Goal: Task Accomplishment & Management: Use online tool/utility

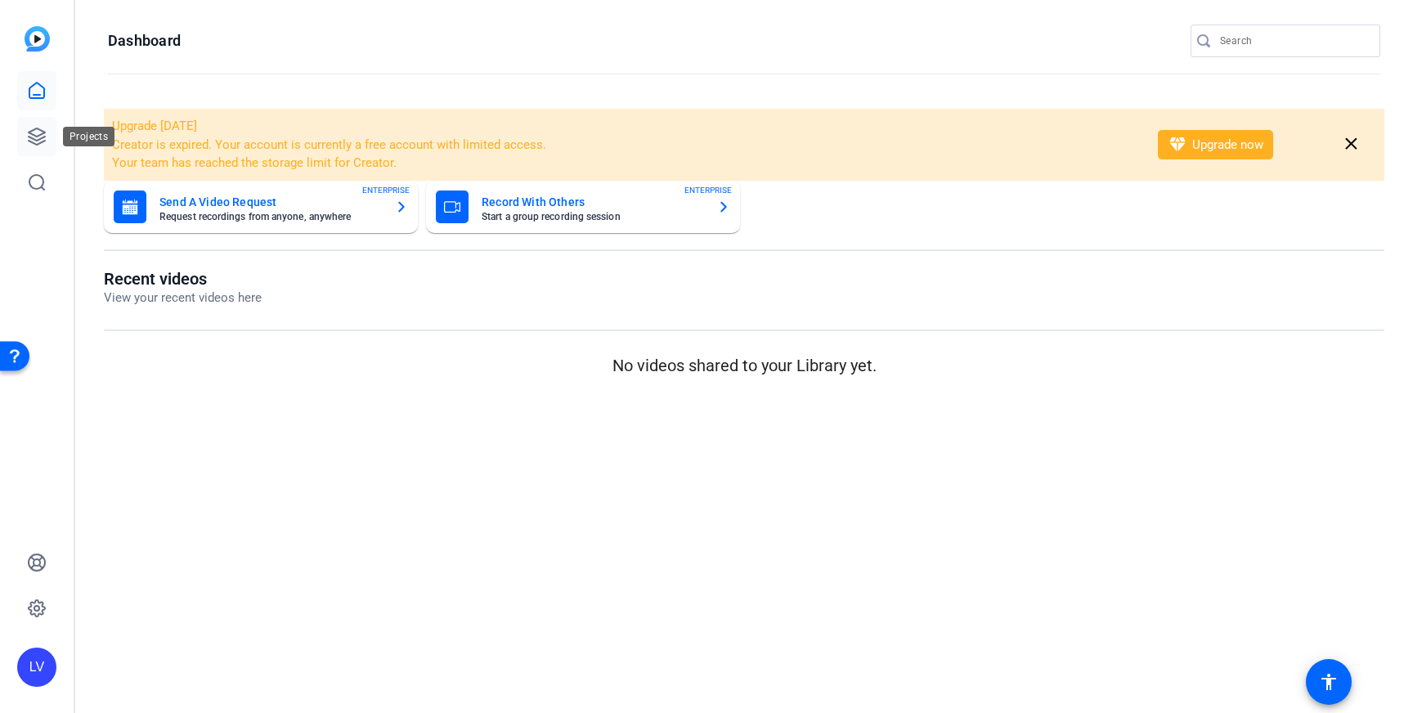
click at [47, 137] on link at bounding box center [36, 136] width 39 height 39
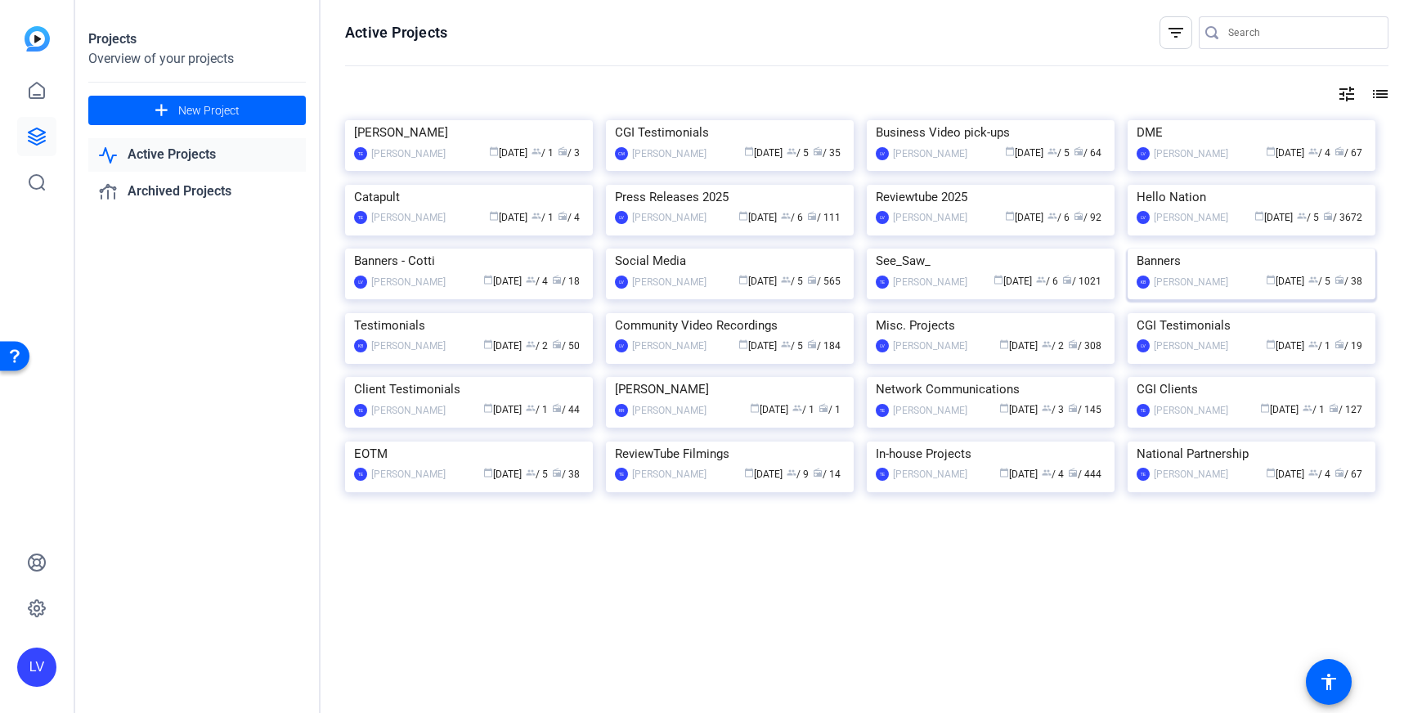
click at [1220, 249] on img at bounding box center [1251, 249] width 248 height 0
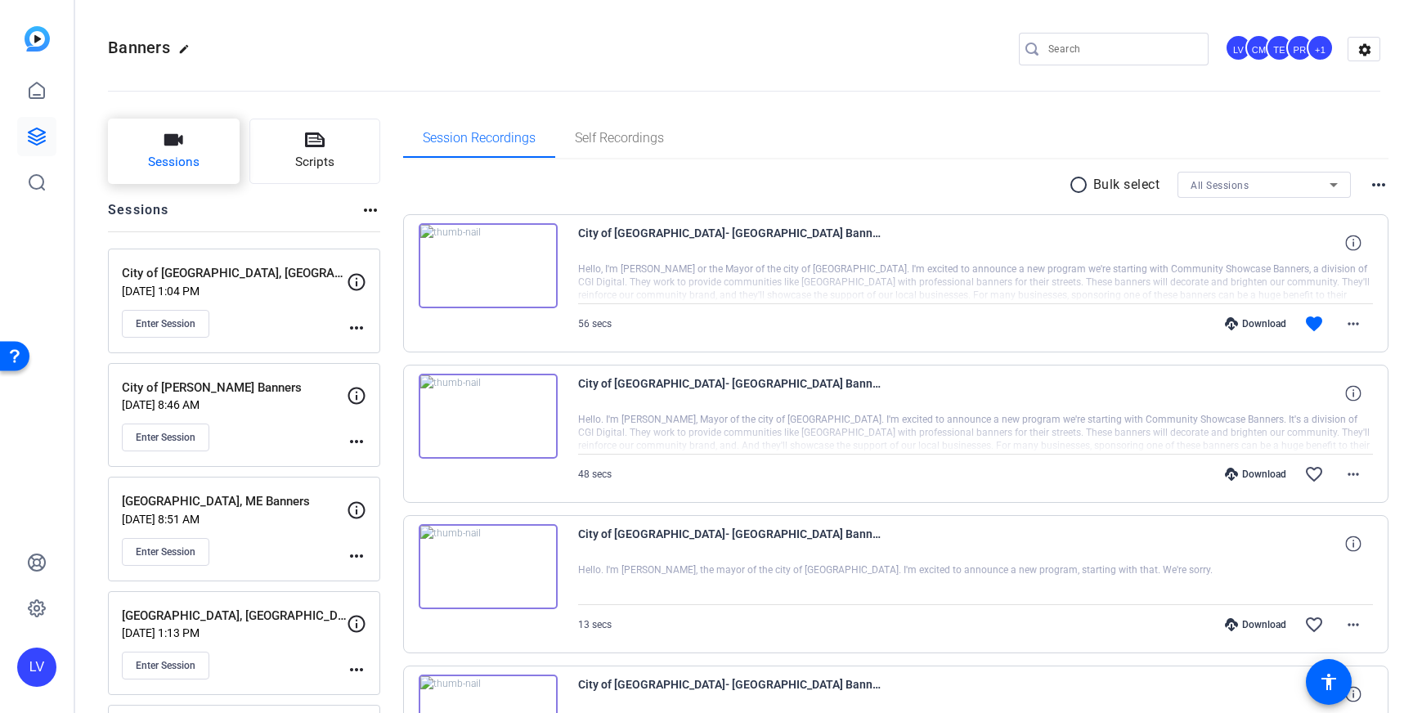
click at [146, 138] on button "Sessions" at bounding box center [174, 151] width 132 height 65
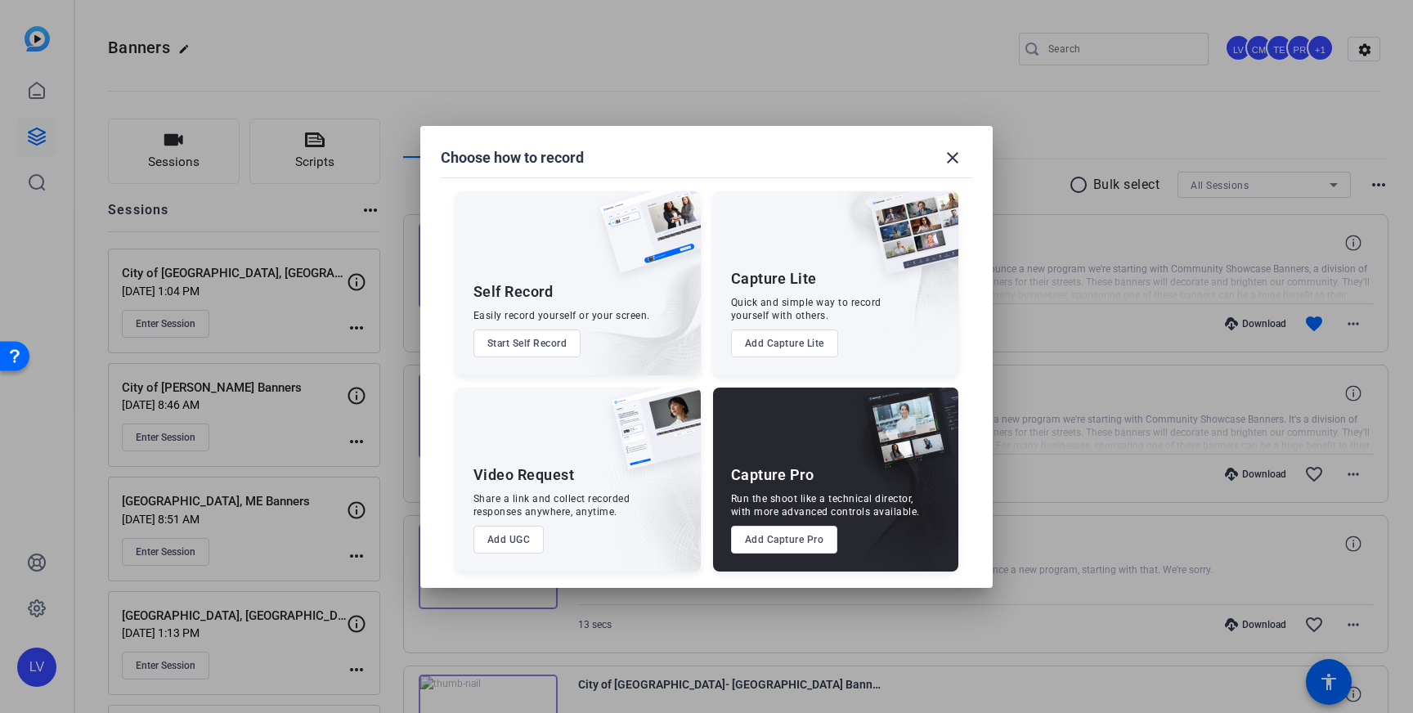
click at [758, 542] on button "Add Capture Pro" at bounding box center [784, 540] width 107 height 28
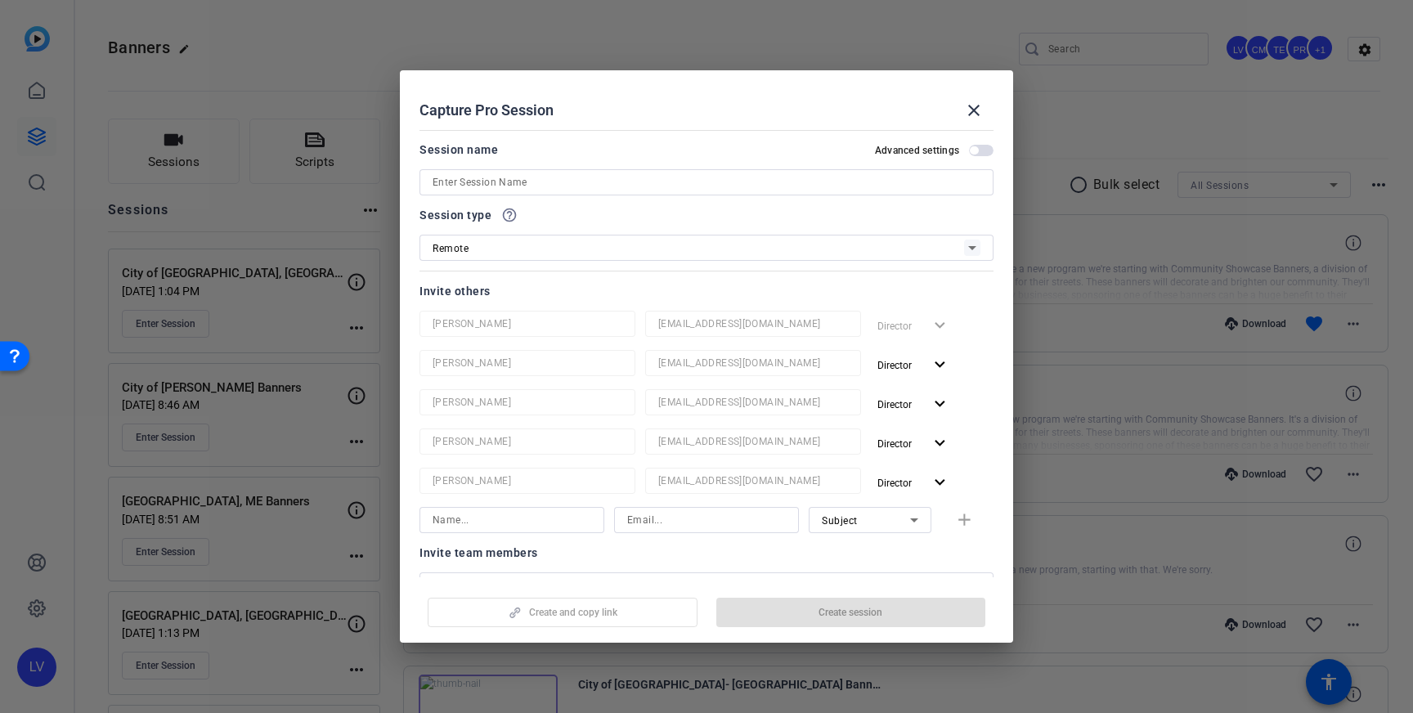
click at [539, 197] on div at bounding box center [706, 204] width 574 height 18
click at [547, 186] on input at bounding box center [706, 183] width 548 height 20
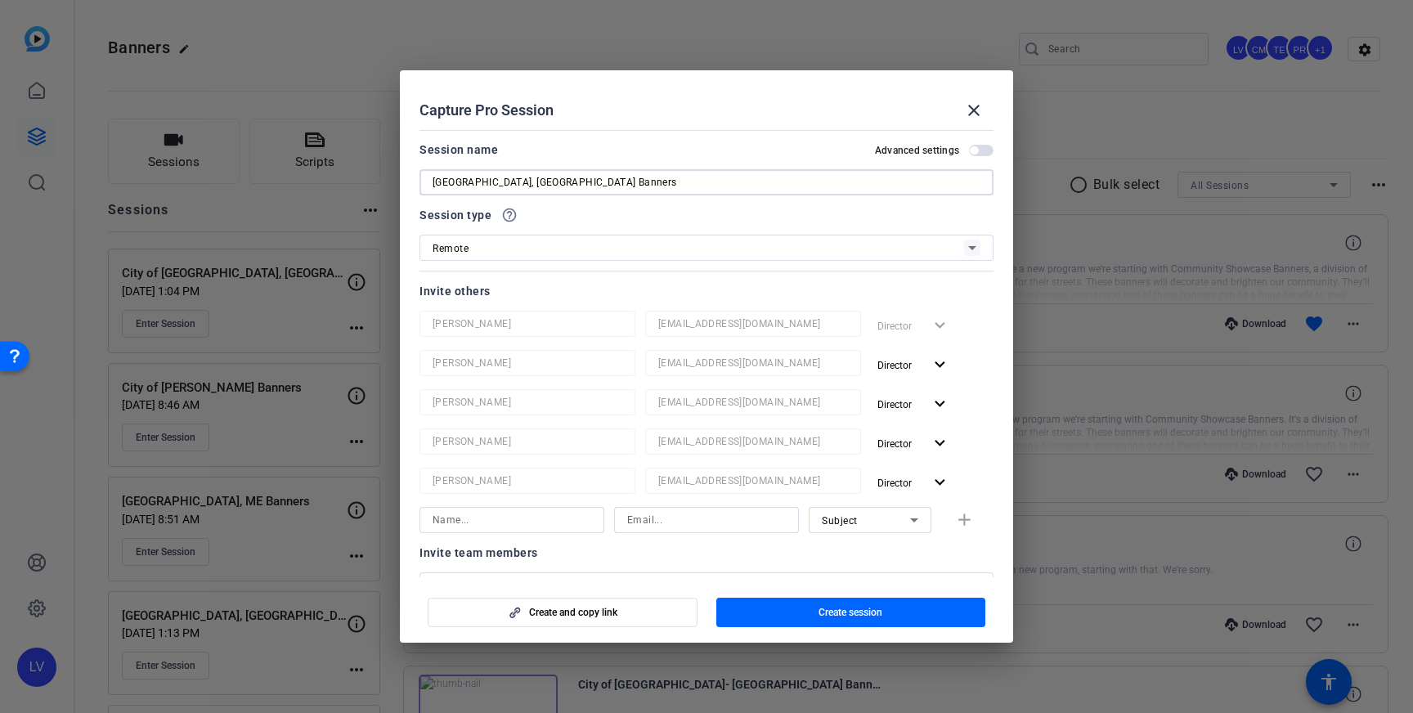
type input "[GEOGRAPHIC_DATA], [GEOGRAPHIC_DATA] Banners"
click at [882, 608] on span "Create session" at bounding box center [850, 612] width 64 height 13
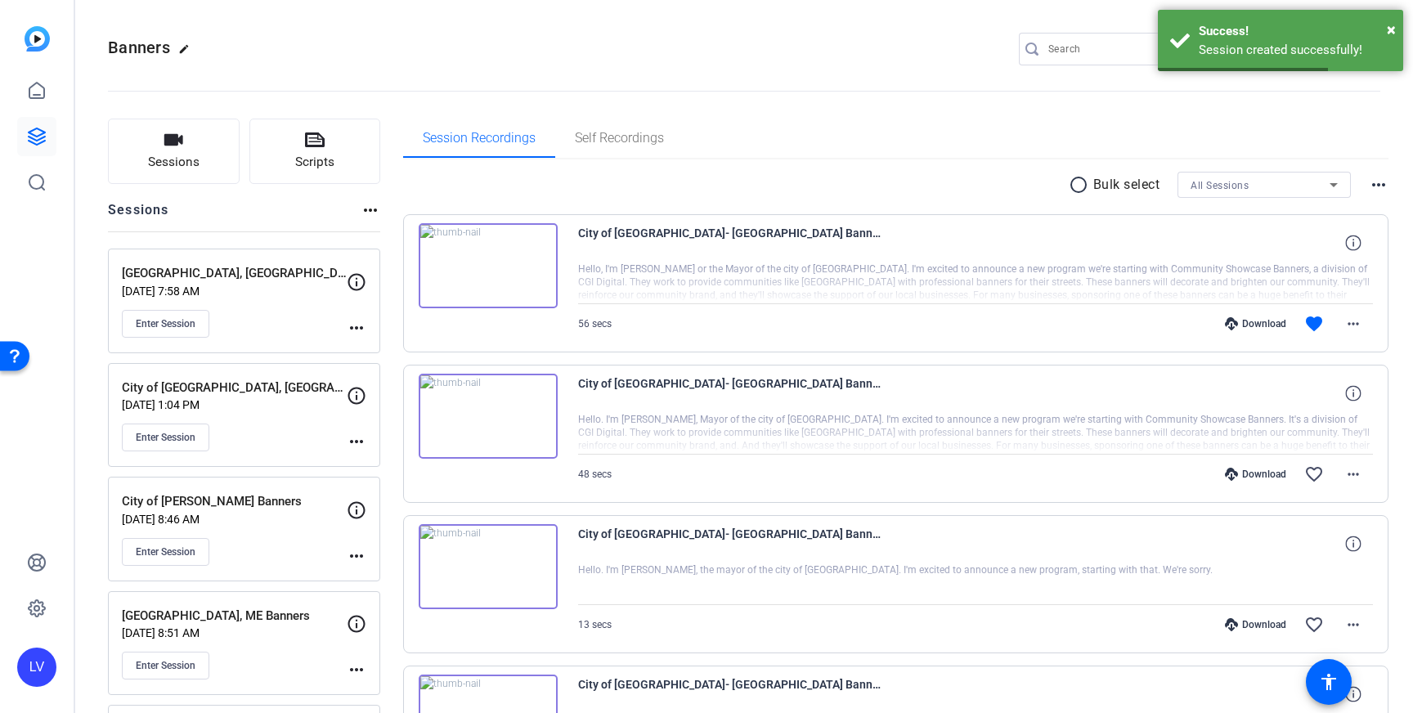
click at [349, 321] on mat-icon "more_horiz" at bounding box center [357, 328] width 20 height 20
click at [392, 351] on span "Edit Session" at bounding box center [397, 352] width 74 height 20
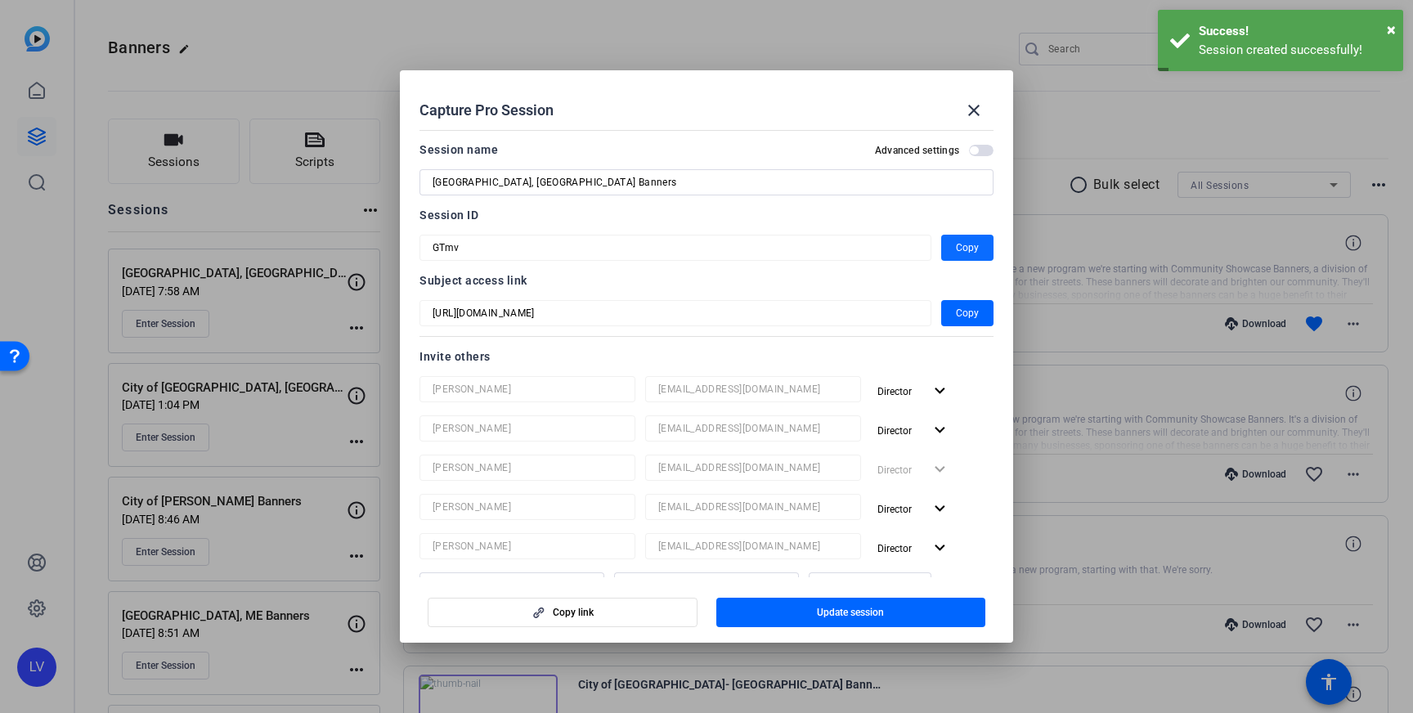
click at [955, 249] on button "Copy" at bounding box center [967, 248] width 52 height 26
